Goal: Use online tool/utility: Use online tool/utility

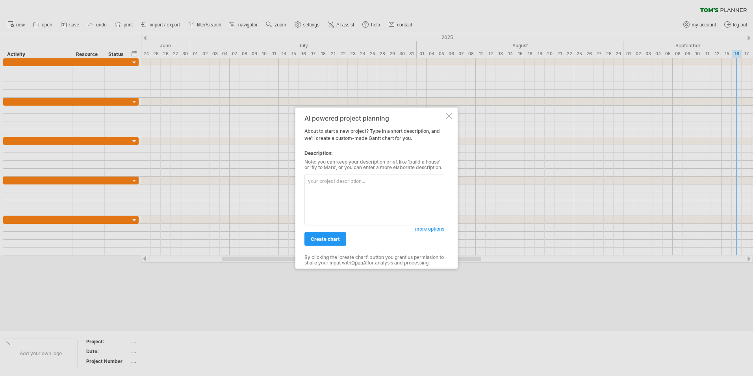
type textarea "s"
type textarea "Management of Investment Gemel fund"
click at [338, 239] on span "create chart" at bounding box center [325, 239] width 29 height 6
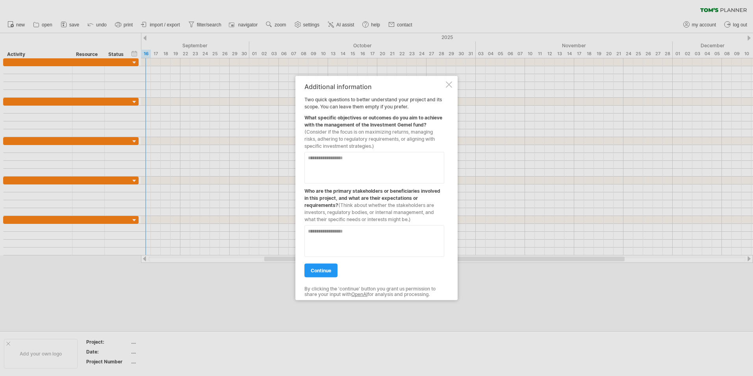
click at [327, 161] on textarea at bounding box center [374, 167] width 140 height 31
type textarea "*"
click at [386, 162] on textarea "**********" at bounding box center [374, 167] width 140 height 31
drag, startPoint x: 326, startPoint y: 157, endPoint x: 333, endPoint y: 161, distance: 8.1
click at [325, 157] on textarea "**********" at bounding box center [374, 167] width 140 height 31
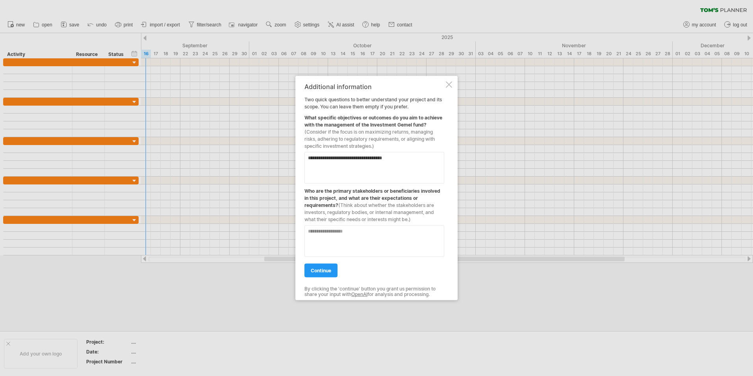
type textarea "**********"
click at [355, 231] on textarea at bounding box center [374, 240] width 140 height 31
click at [334, 268] on link "continue" at bounding box center [320, 270] width 33 height 14
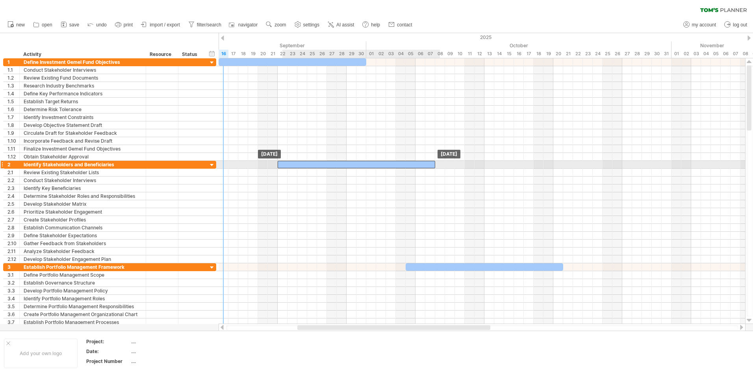
drag, startPoint x: 341, startPoint y: 165, endPoint x: 299, endPoint y: 166, distance: 41.7
click at [299, 166] on div at bounding box center [356, 164] width 157 height 7
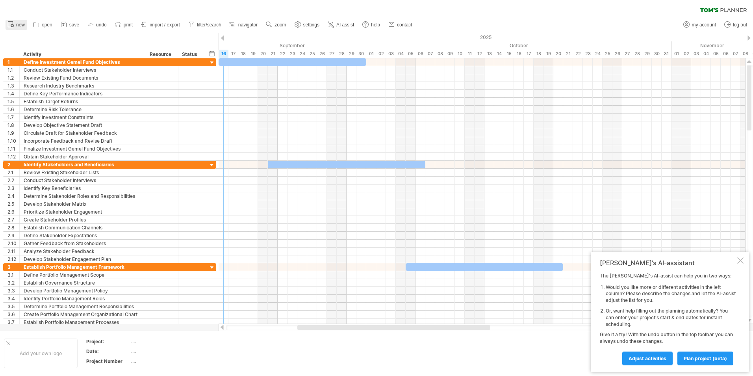
click at [18, 23] on span "new" at bounding box center [20, 25] width 9 height 6
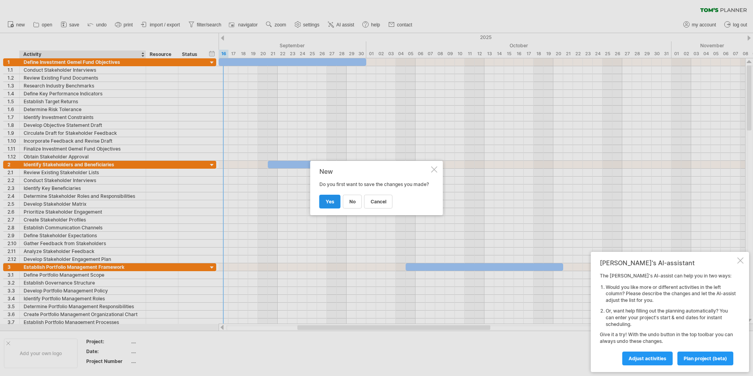
click at [331, 208] on link "yes" at bounding box center [329, 201] width 21 height 14
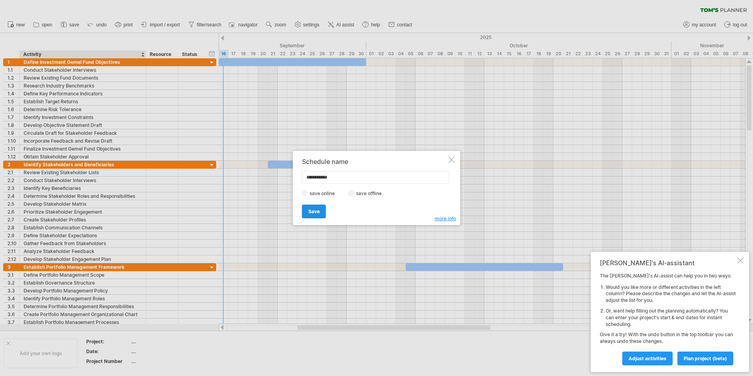
click at [316, 210] on span "Save" at bounding box center [313, 211] width 11 height 6
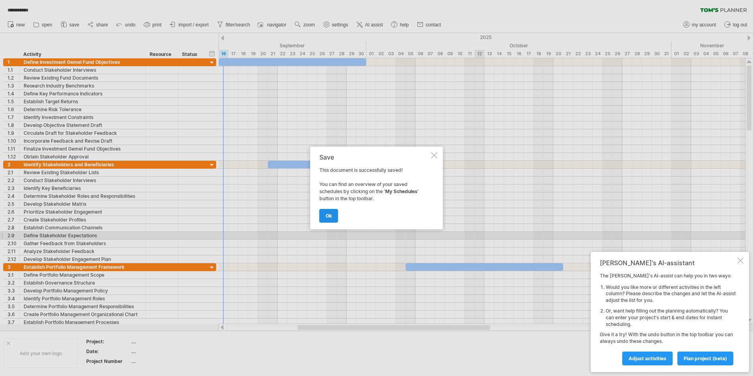
click at [331, 213] on span "ok" at bounding box center [329, 216] width 6 height 6
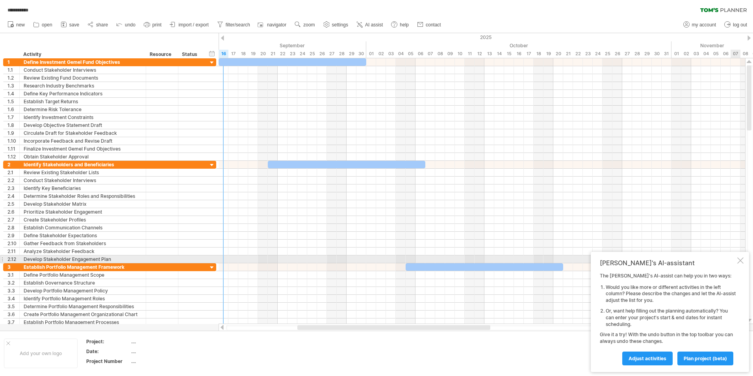
click at [738, 259] on div at bounding box center [740, 260] width 6 height 6
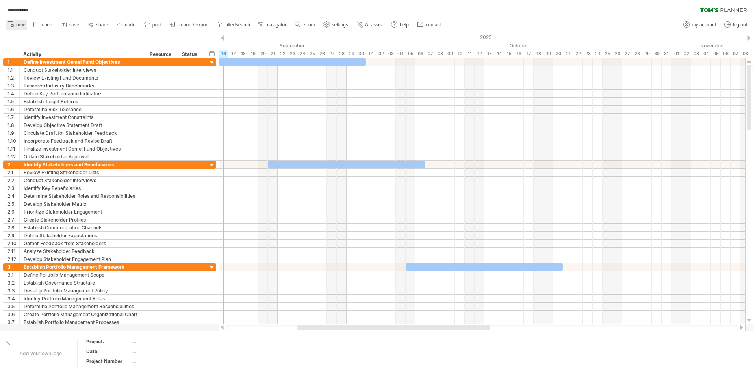
click at [21, 26] on span "new" at bounding box center [20, 25] width 9 height 6
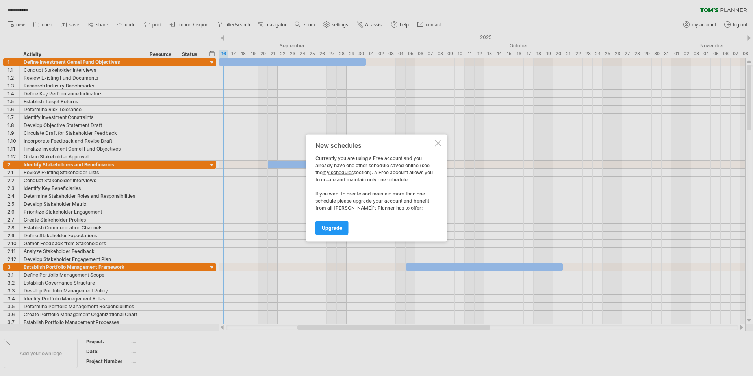
click at [441, 141] on div at bounding box center [438, 143] width 6 height 6
